Goal: Transaction & Acquisition: Purchase product/service

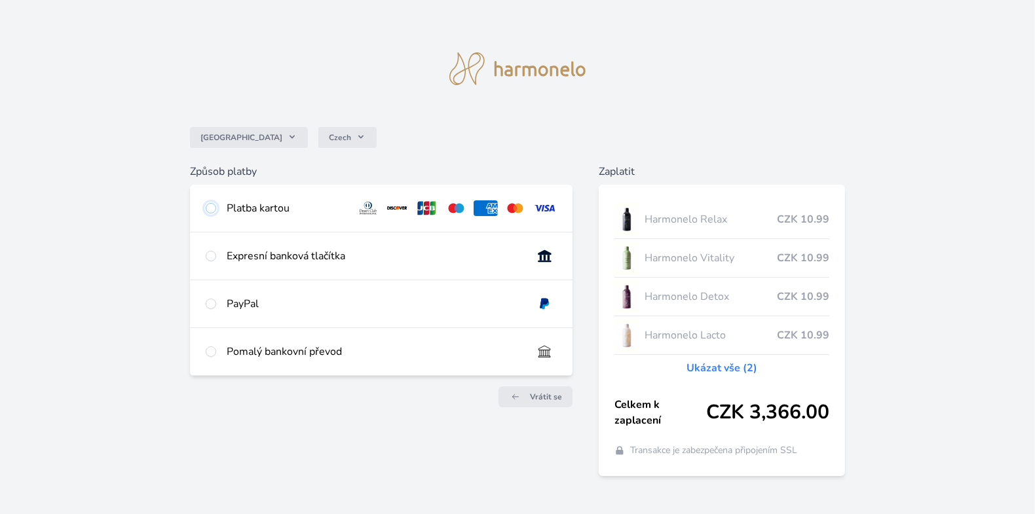
click at [208, 208] on input "radio" at bounding box center [211, 208] width 10 height 10
radio input "true"
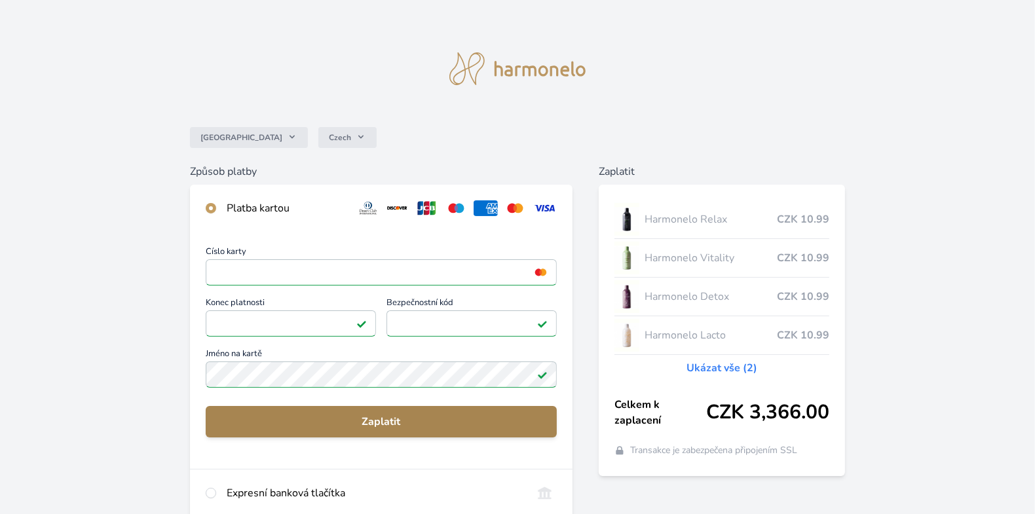
click at [391, 417] on span "Zaplatit" at bounding box center [381, 422] width 330 height 16
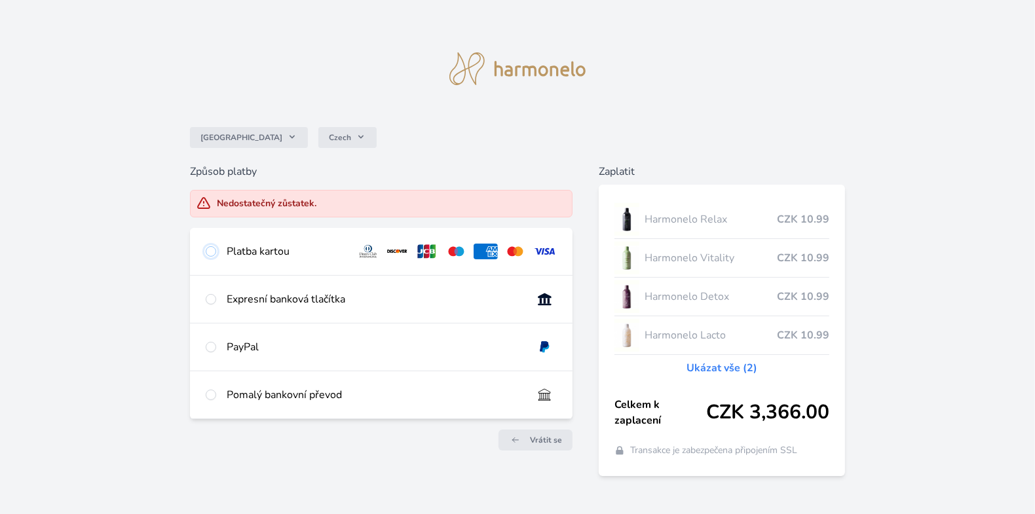
click at [214, 252] on input "radio" at bounding box center [211, 251] width 10 height 10
radio input "true"
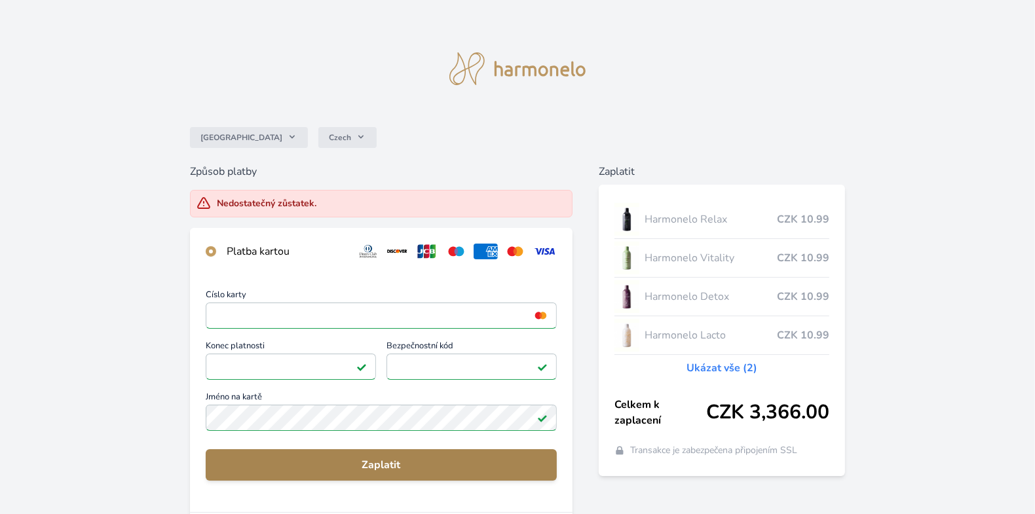
click at [351, 464] on span "Zaplatit" at bounding box center [381, 465] width 330 height 16
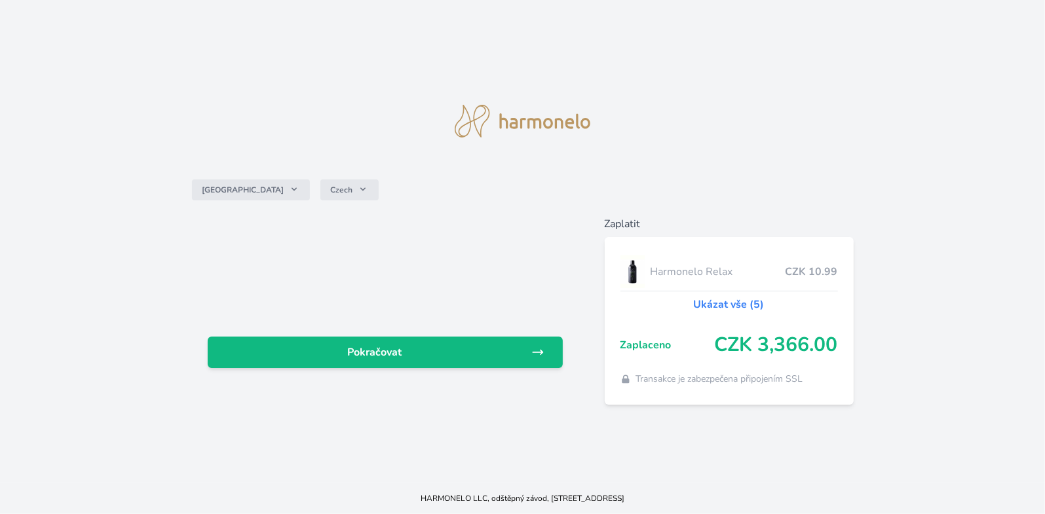
click at [722, 306] on link "Ukázat vše (5)" at bounding box center [729, 305] width 71 height 16
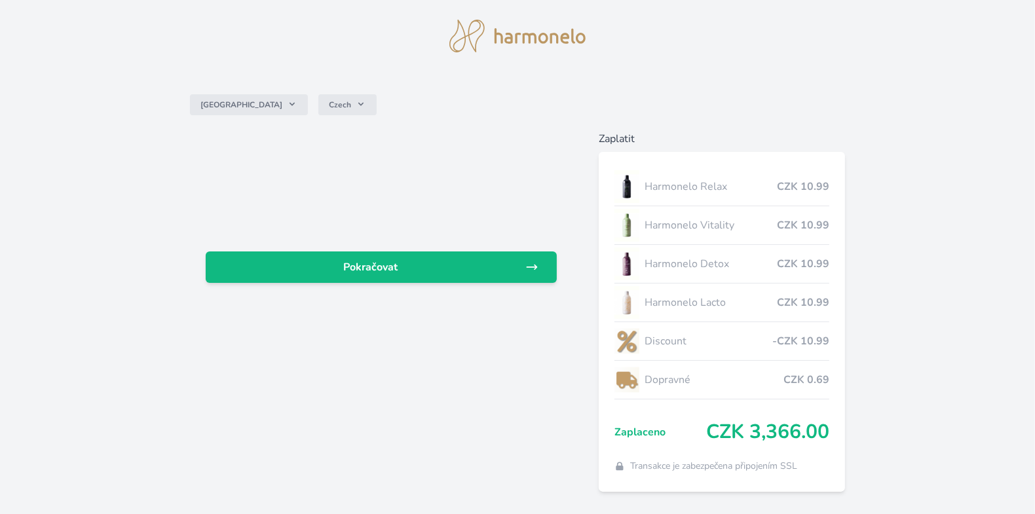
scroll to position [67, 0]
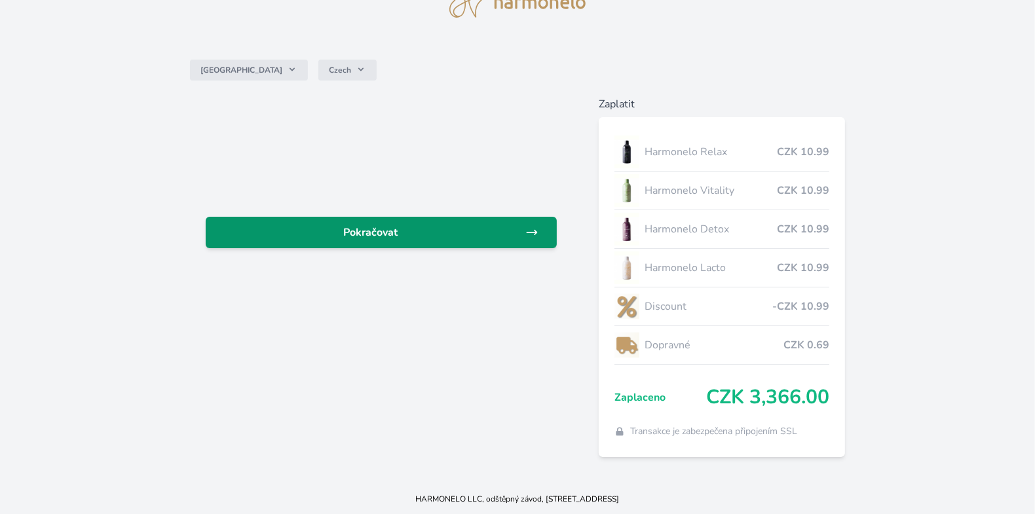
click at [395, 231] on span "Pokračovat" at bounding box center [370, 233] width 309 height 16
